Goal: Task Accomplishment & Management: Manage account settings

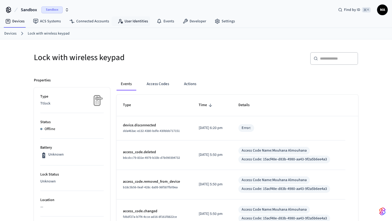
scroll to position [17, 0]
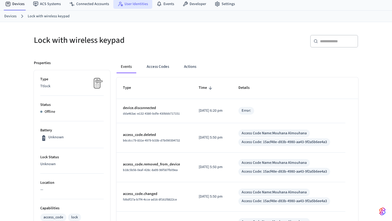
click at [135, 6] on link "User Identities" at bounding box center [132, 4] width 39 height 10
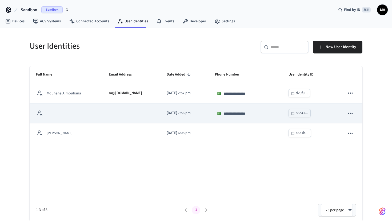
click at [127, 116] on td "sticky table" at bounding box center [131, 114] width 58 height 20
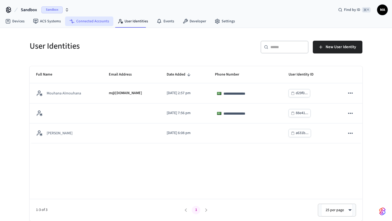
click at [80, 22] on link "Connected Accounts" at bounding box center [89, 22] width 48 height 10
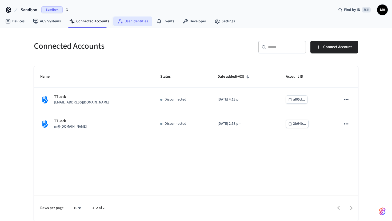
click at [129, 22] on link "User Identities" at bounding box center [132, 22] width 39 height 10
